Goal: Navigation & Orientation: Find specific page/section

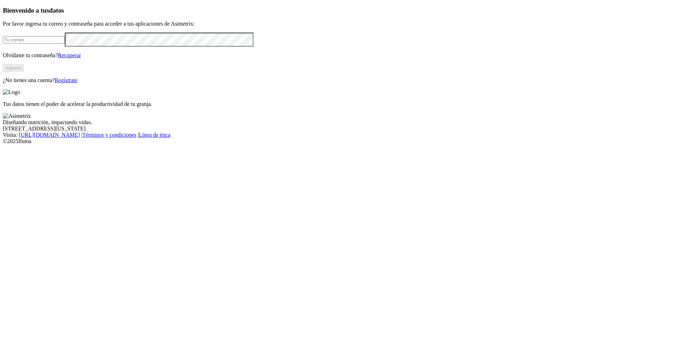
type input "[PERSON_NAME][EMAIL_ADDRESS][PERSON_NAME][DOMAIN_NAME]"
click at [24, 72] on button "Ingresa" at bounding box center [13, 67] width 21 height 7
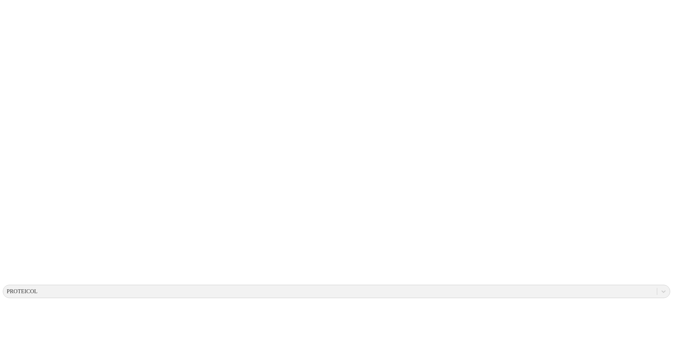
drag, startPoint x: 0, startPoint y: 0, endPoint x: 134, endPoint y: 177, distance: 222.1
click at [38, 288] on div "PROTEICOL" at bounding box center [22, 291] width 31 height 6
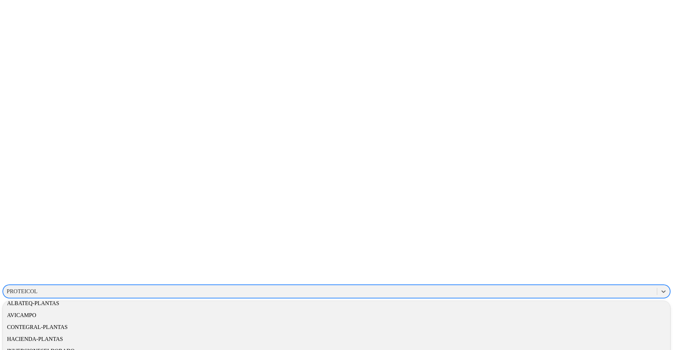
scroll to position [22, 0]
click at [575, 321] on div "CONTEGRAL-PLANTAS" at bounding box center [337, 327] width 668 height 12
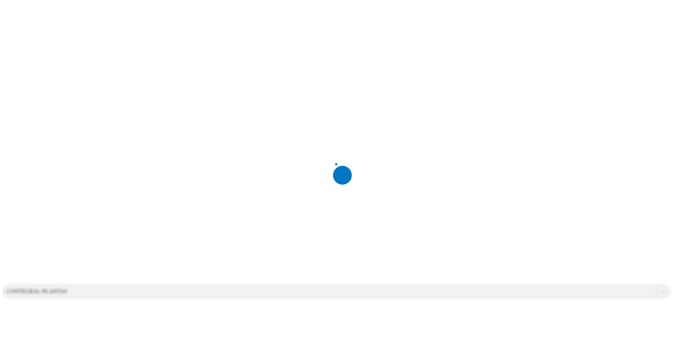
click at [575, 46] on div at bounding box center [339, 175] width 673 height 350
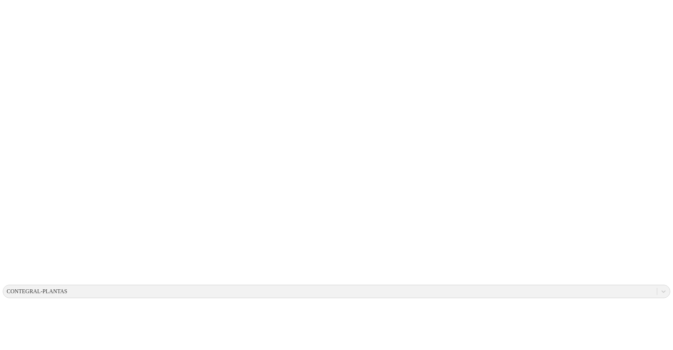
click at [14, 15] on icon at bounding box center [14, 143] width 22 height 281
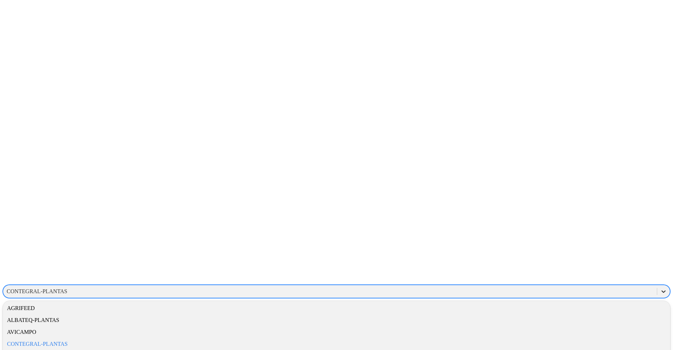
click at [660, 288] on icon at bounding box center [663, 291] width 7 height 7
click at [574, 326] on div "AVICAMPO" at bounding box center [337, 332] width 668 height 12
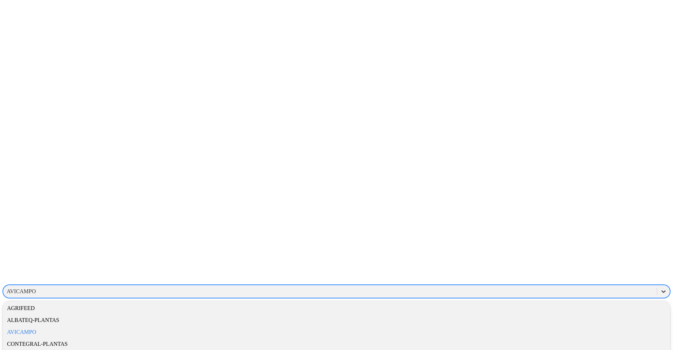
click at [660, 288] on icon at bounding box center [663, 291] width 7 height 7
click at [569, 345] on div "INVERSIONESELDORADO" at bounding box center [337, 351] width 668 height 12
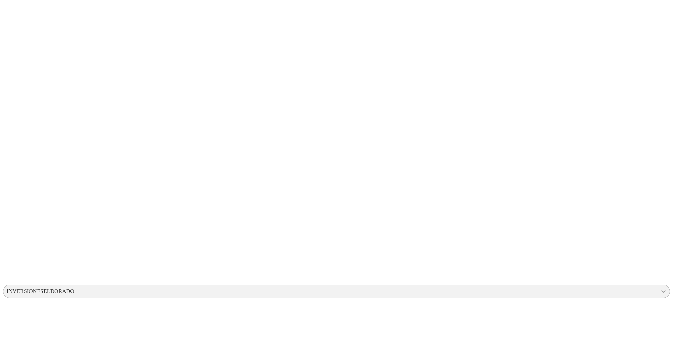
click at [660, 288] on icon at bounding box center [663, 291] width 7 height 7
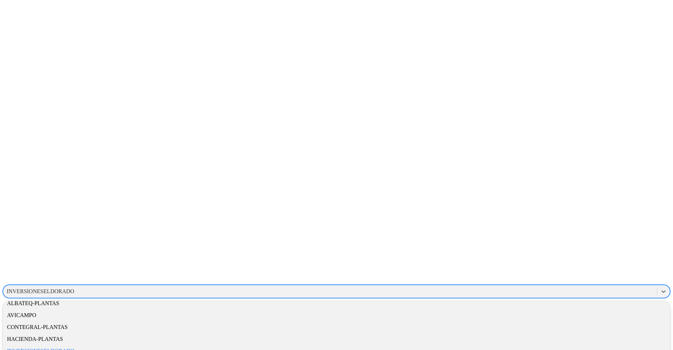
scroll to position [38, 0]
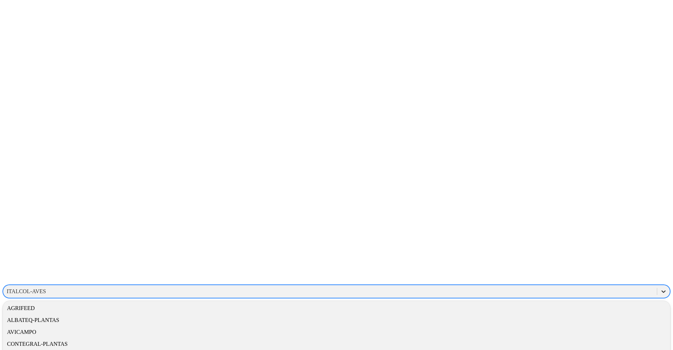
click at [660, 288] on icon at bounding box center [663, 291] width 7 height 7
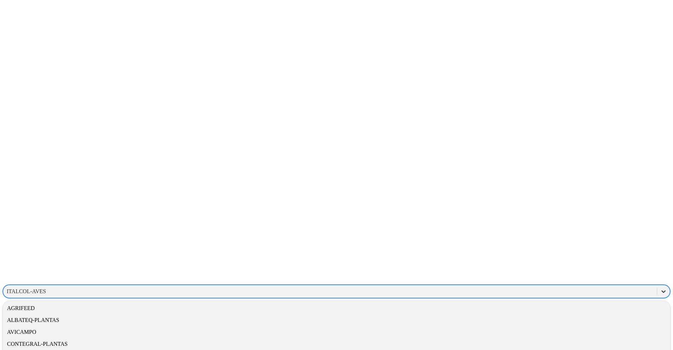
click at [660, 288] on icon at bounding box center [663, 291] width 7 height 7
